Goal: Information Seeking & Learning: Learn about a topic

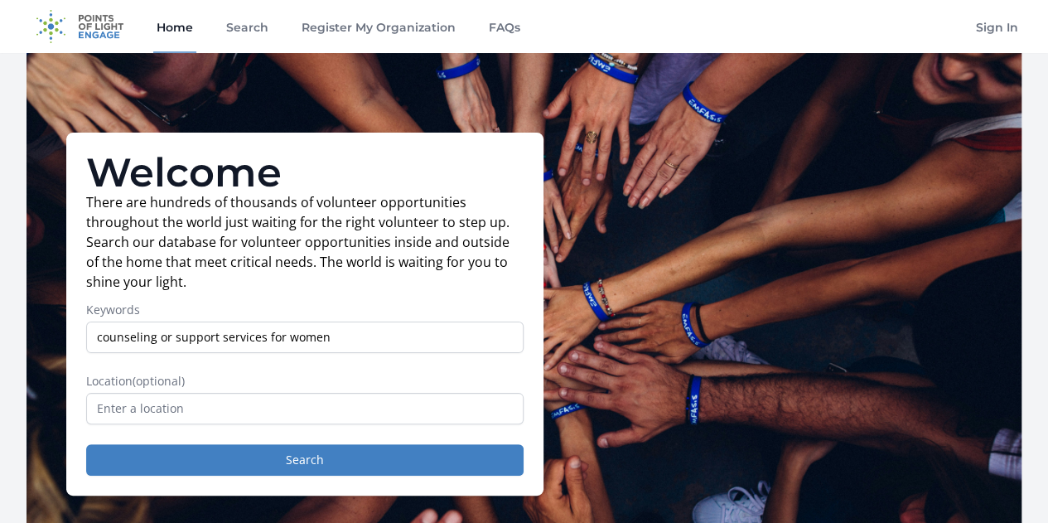
type input "counseling or support services for women"
drag, startPoint x: 165, startPoint y: 397, endPoint x: 156, endPoint y: 410, distance: 16.1
click at [164, 388] on span "(optional)" at bounding box center [159, 381] width 52 height 16
click at [150, 422] on input "text" at bounding box center [304, 408] width 437 height 31
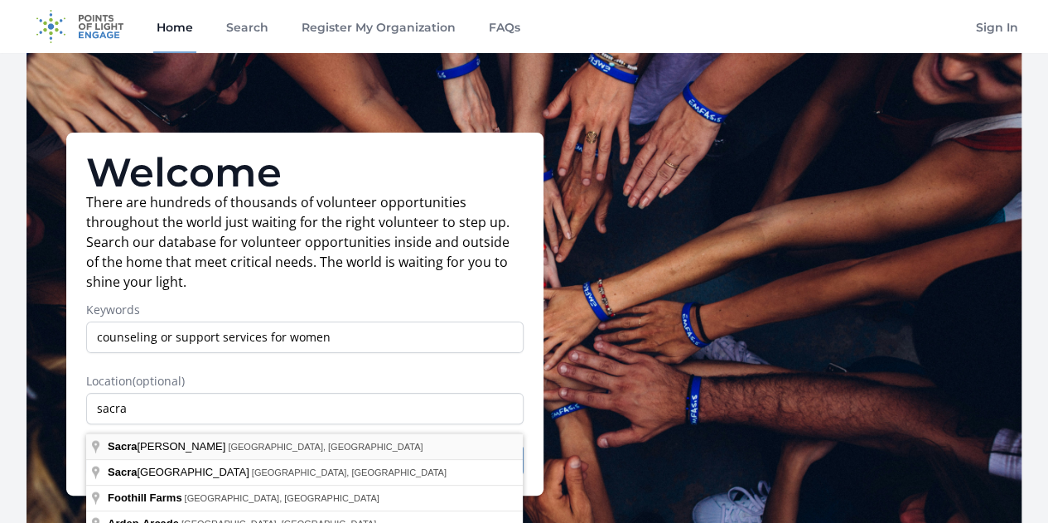
type input "Sacramento, CA, USA"
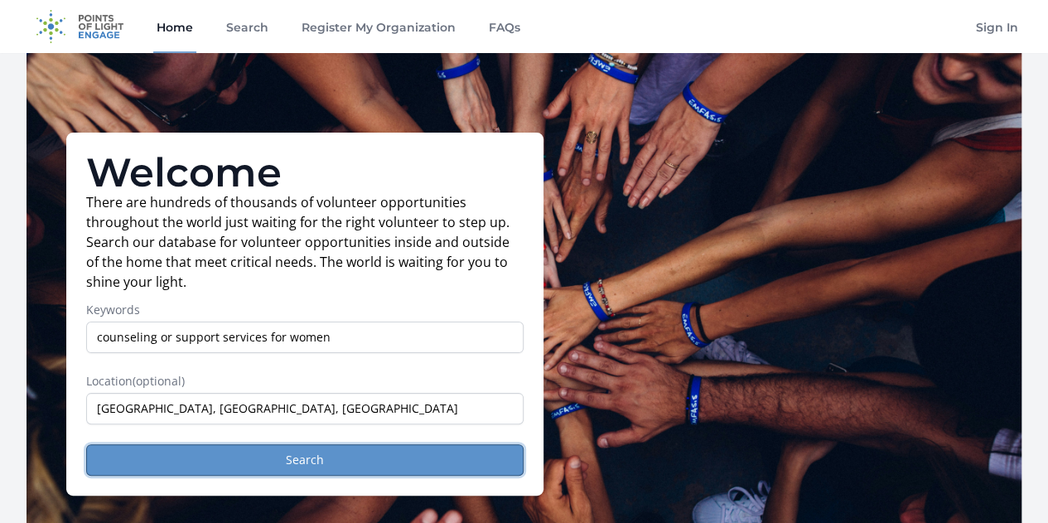
click at [283, 465] on button "Search" at bounding box center [304, 459] width 437 height 31
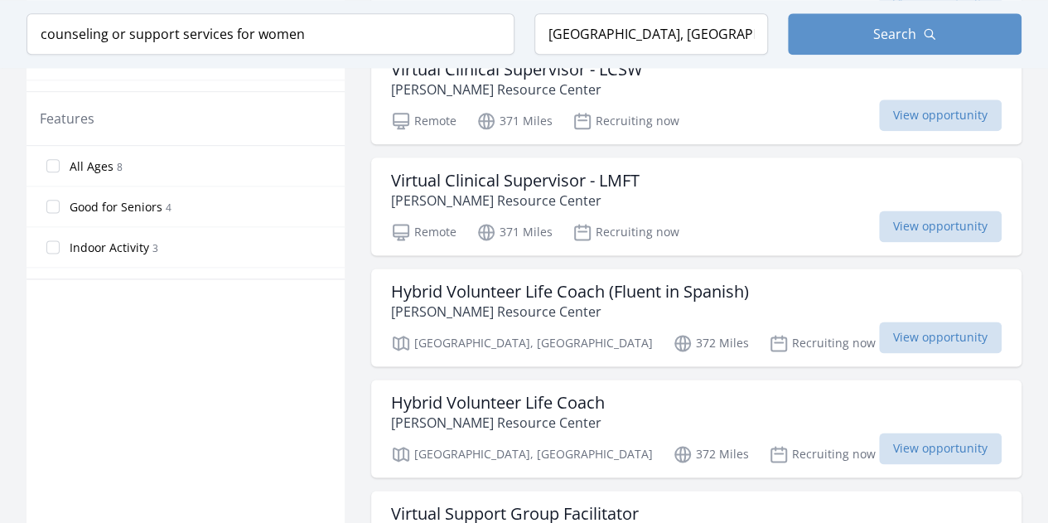
scroll to position [986, 0]
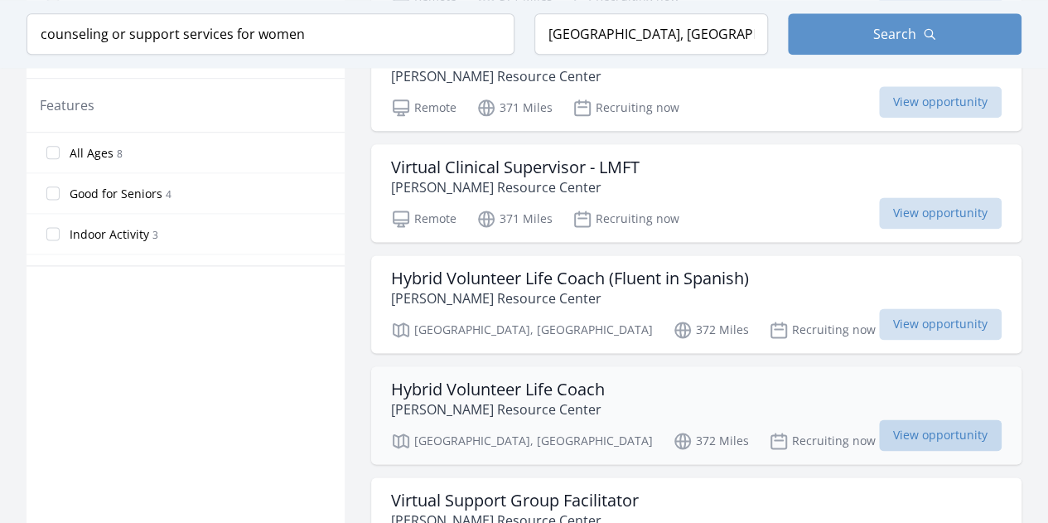
click at [943, 425] on span "View opportunity" at bounding box center [940, 434] width 123 height 31
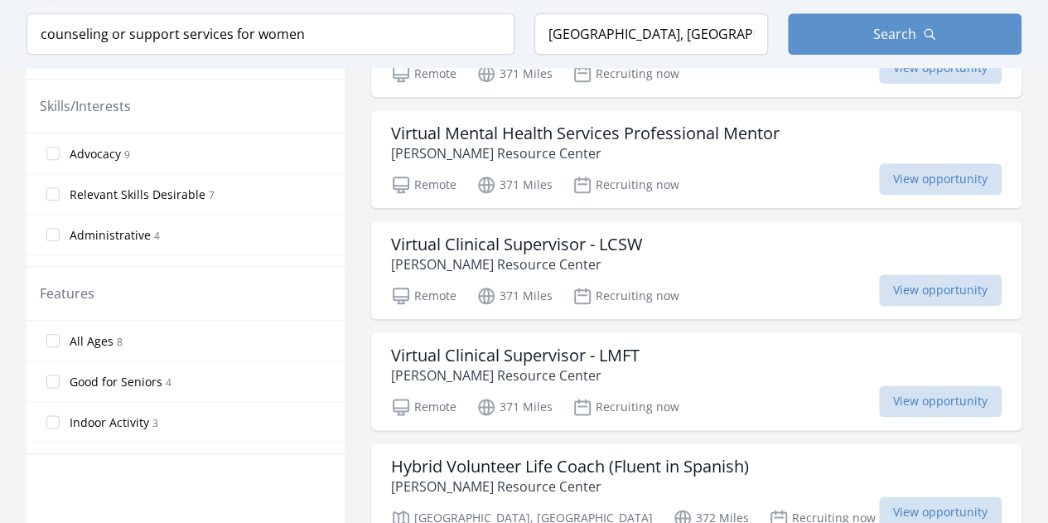
scroll to position [777, 0]
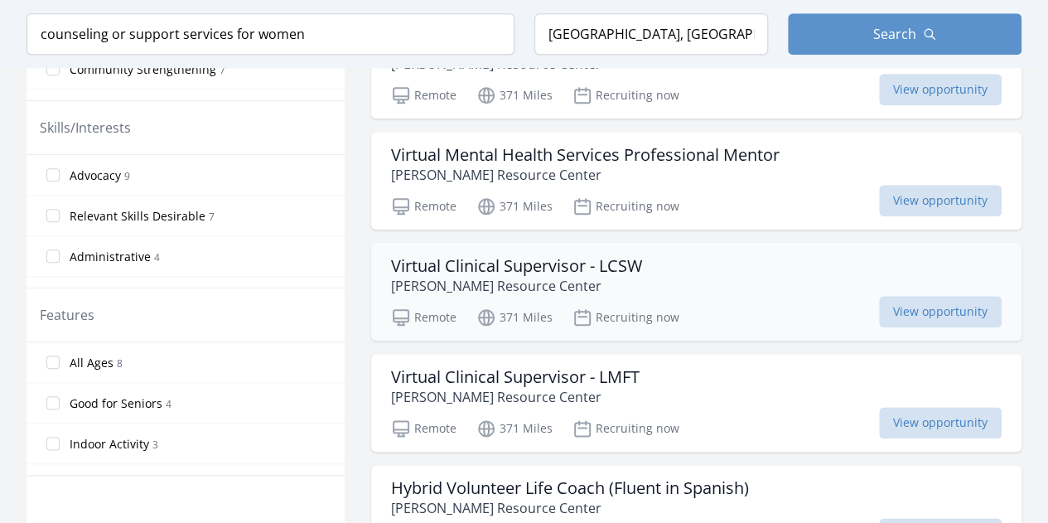
click at [552, 262] on h3 "Virtual Clinical Supervisor - LCSW" at bounding box center [516, 266] width 251 height 20
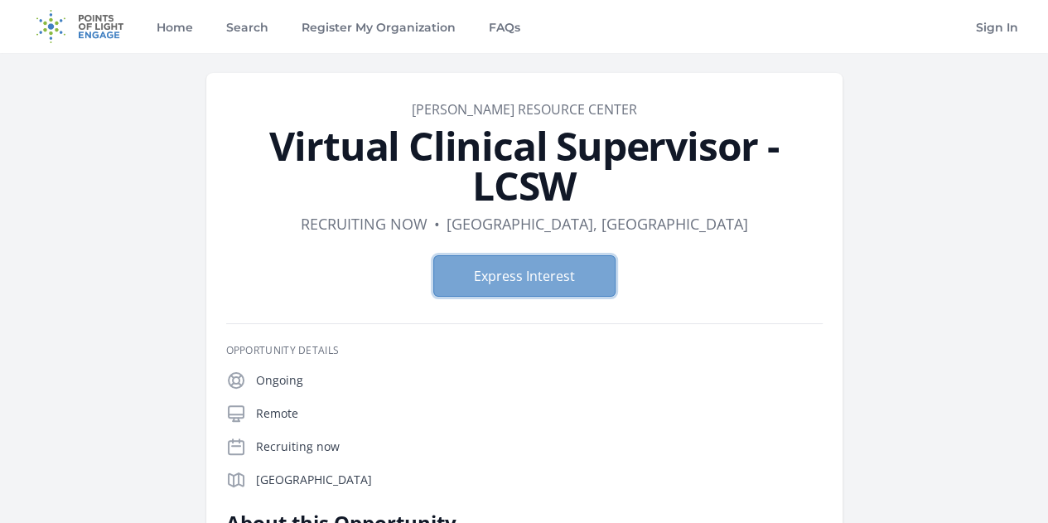
click at [560, 255] on button "Express Interest" at bounding box center [524, 275] width 182 height 41
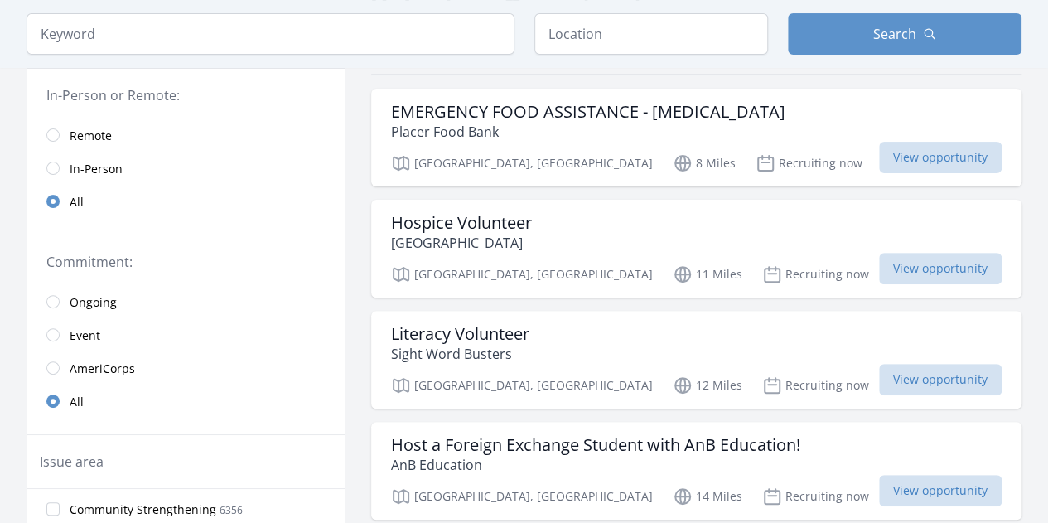
scroll to position [173, 0]
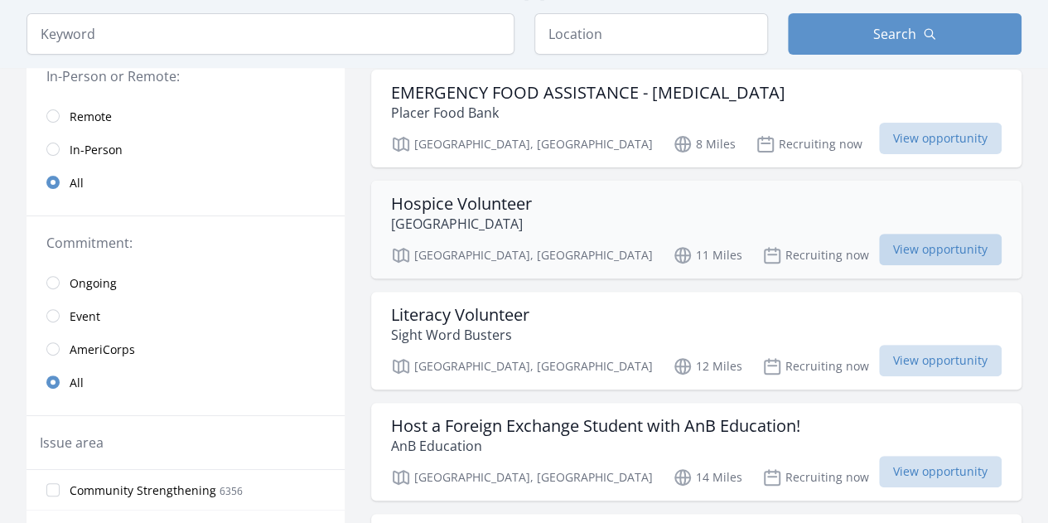
click at [918, 244] on span "View opportunity" at bounding box center [940, 249] width 123 height 31
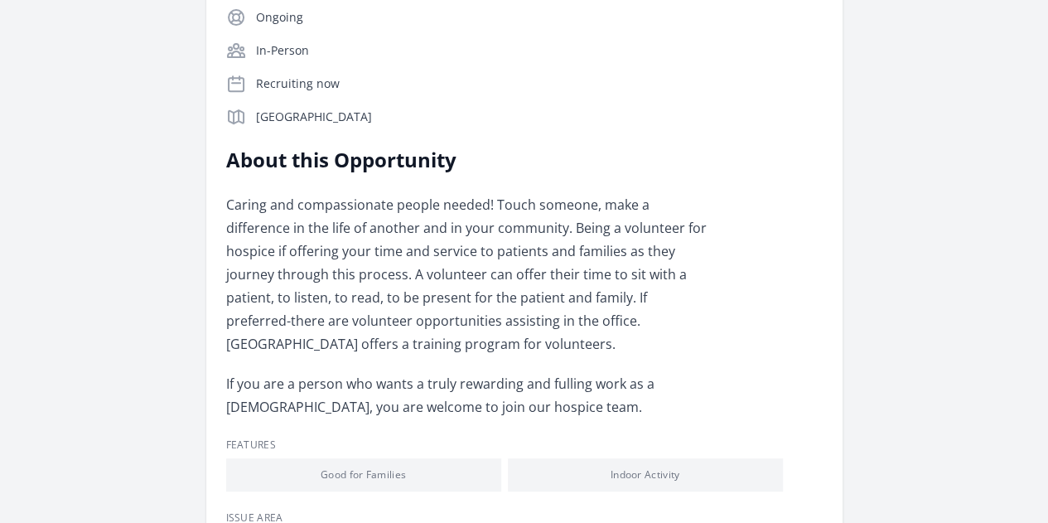
scroll to position [325, 0]
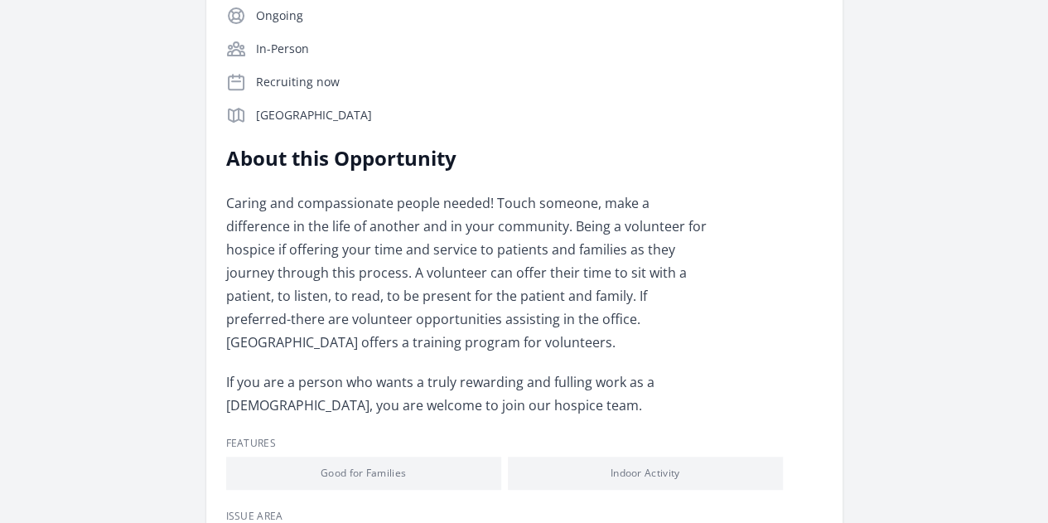
click at [0, 0] on link "Learn more about Green Valley Hospice" at bounding box center [0, 0] width 0 height 0
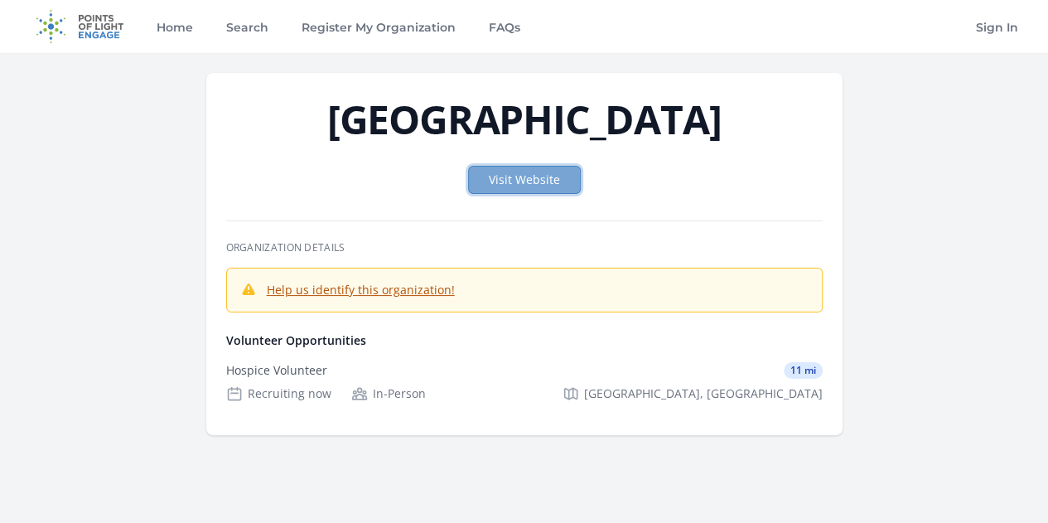
click at [529, 182] on link "Visit Website" at bounding box center [524, 180] width 113 height 28
click at [331, 385] on div "Recruiting now" at bounding box center [278, 393] width 105 height 17
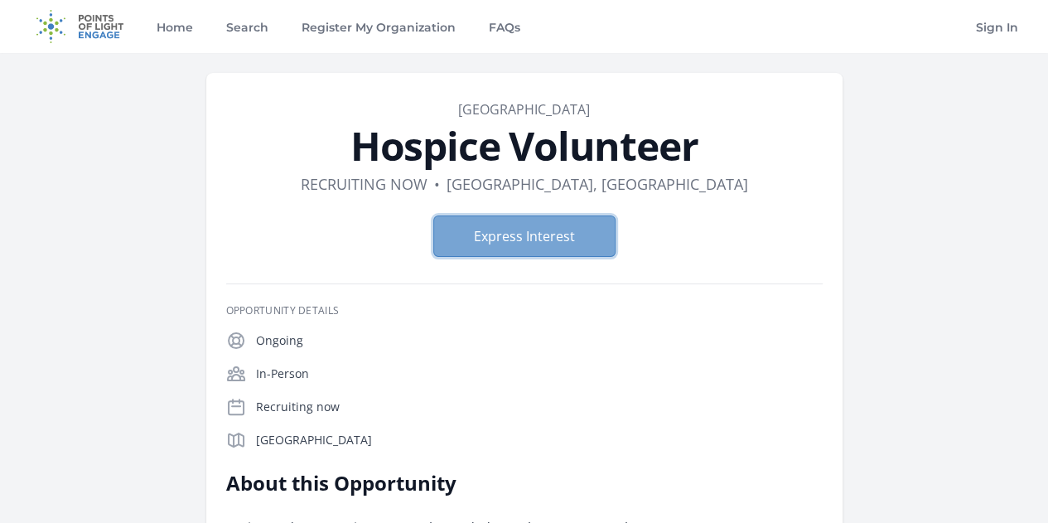
click at [497, 237] on button "Express Interest" at bounding box center [524, 235] width 182 height 41
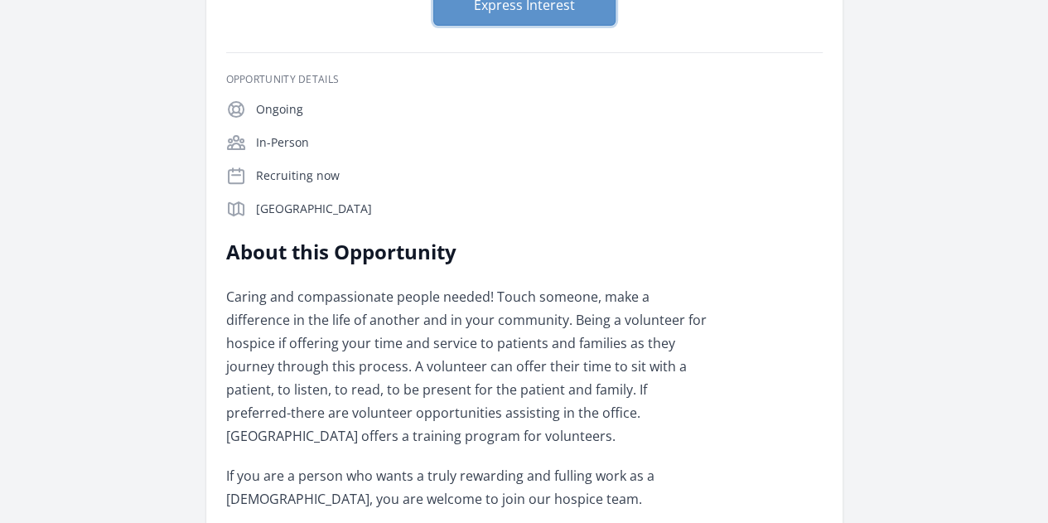
scroll to position [225, 0]
